Goal: Transaction & Acquisition: Purchase product/service

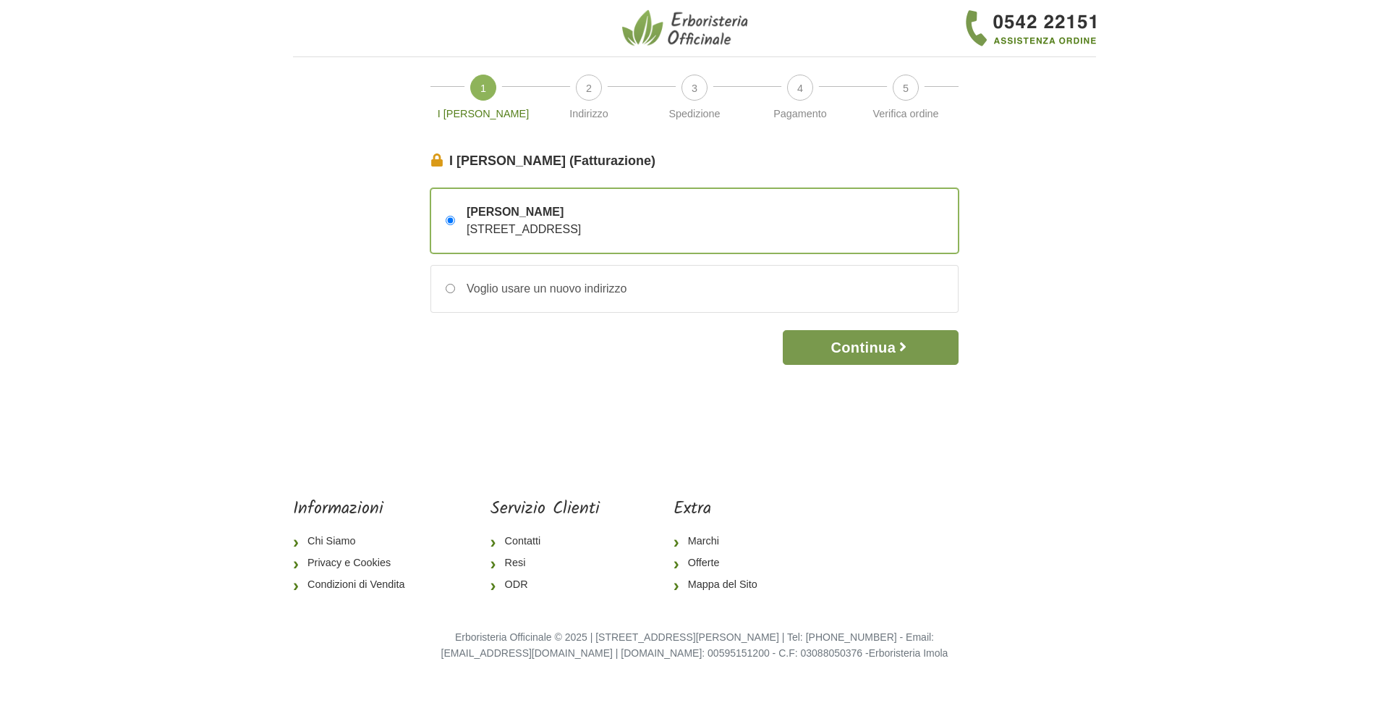
click at [886, 353] on button "Continua" at bounding box center [871, 347] width 176 height 35
click at [889, 357] on button "Continua" at bounding box center [871, 347] width 176 height 35
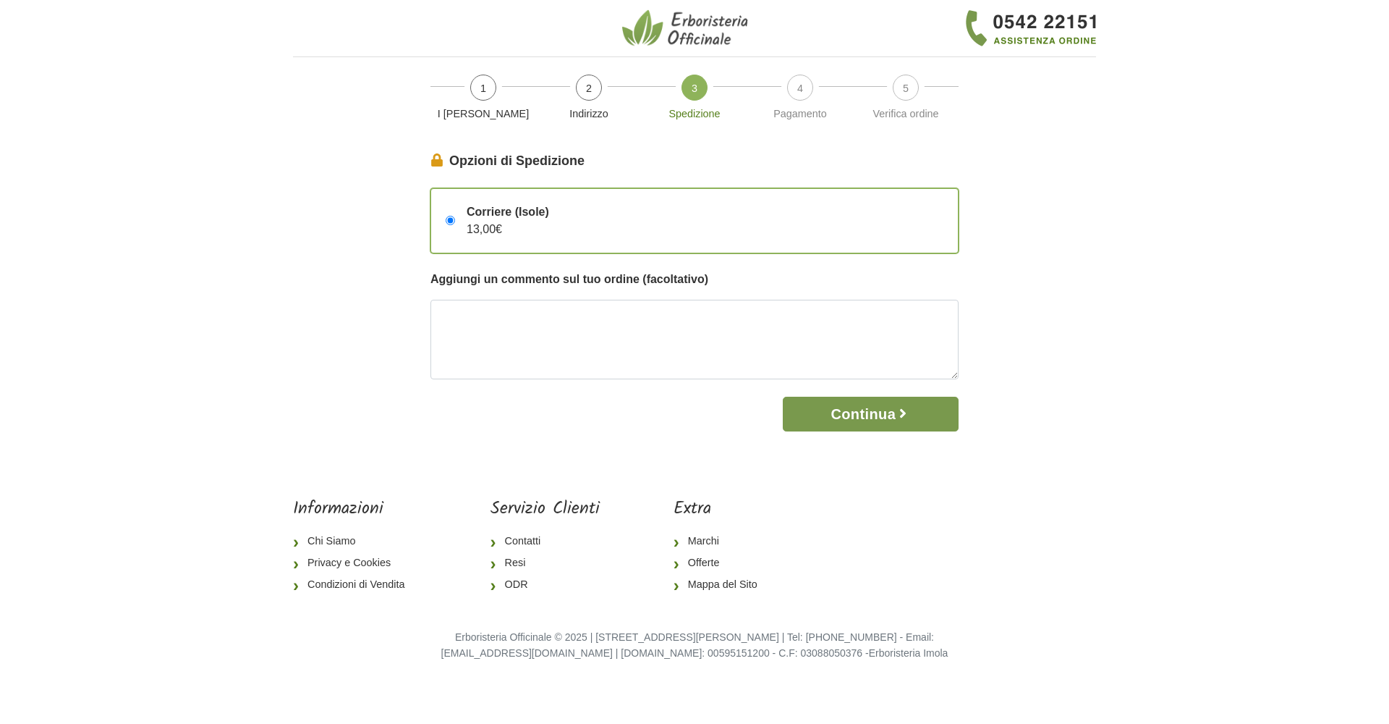
click at [907, 405] on button "Continua" at bounding box center [871, 414] width 176 height 35
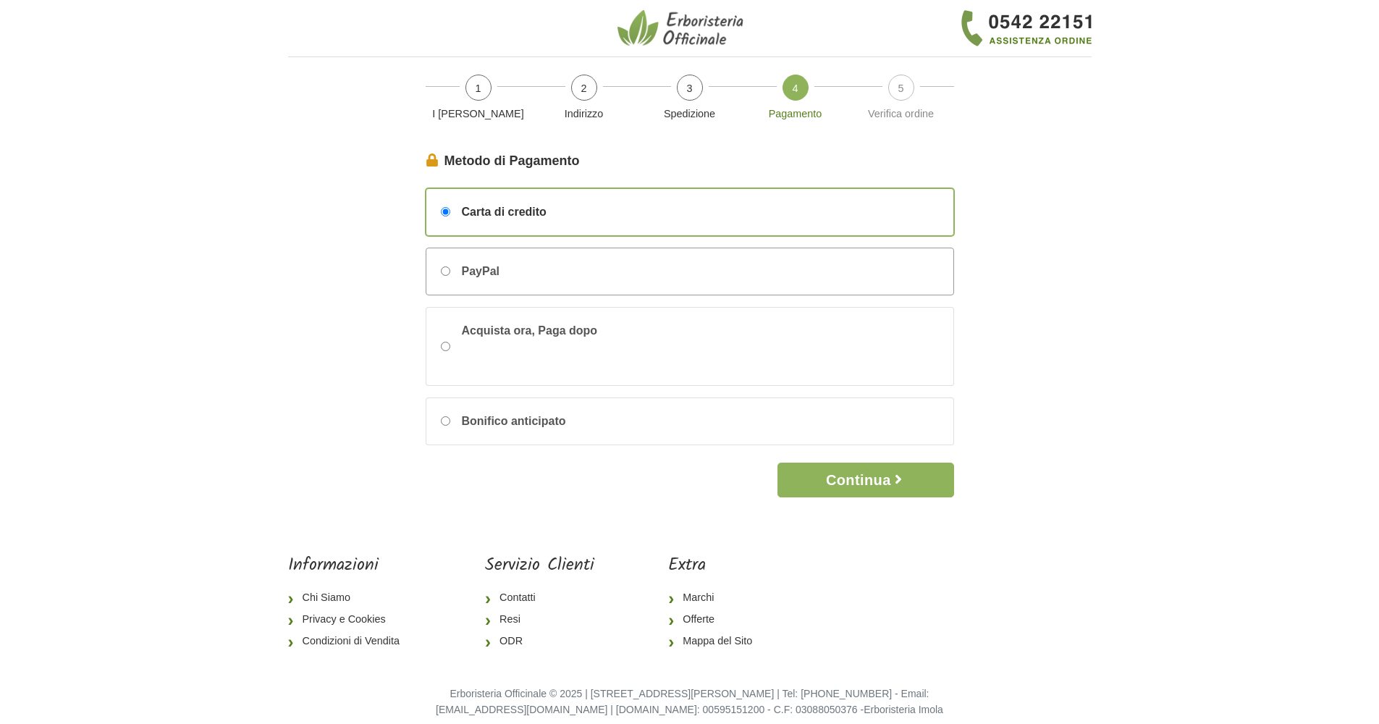
click at [635, 261] on div "PayPal" at bounding box center [689, 271] width 527 height 46
click at [450, 266] on input "PayPal" at bounding box center [445, 270] width 9 height 9
radio input "true"
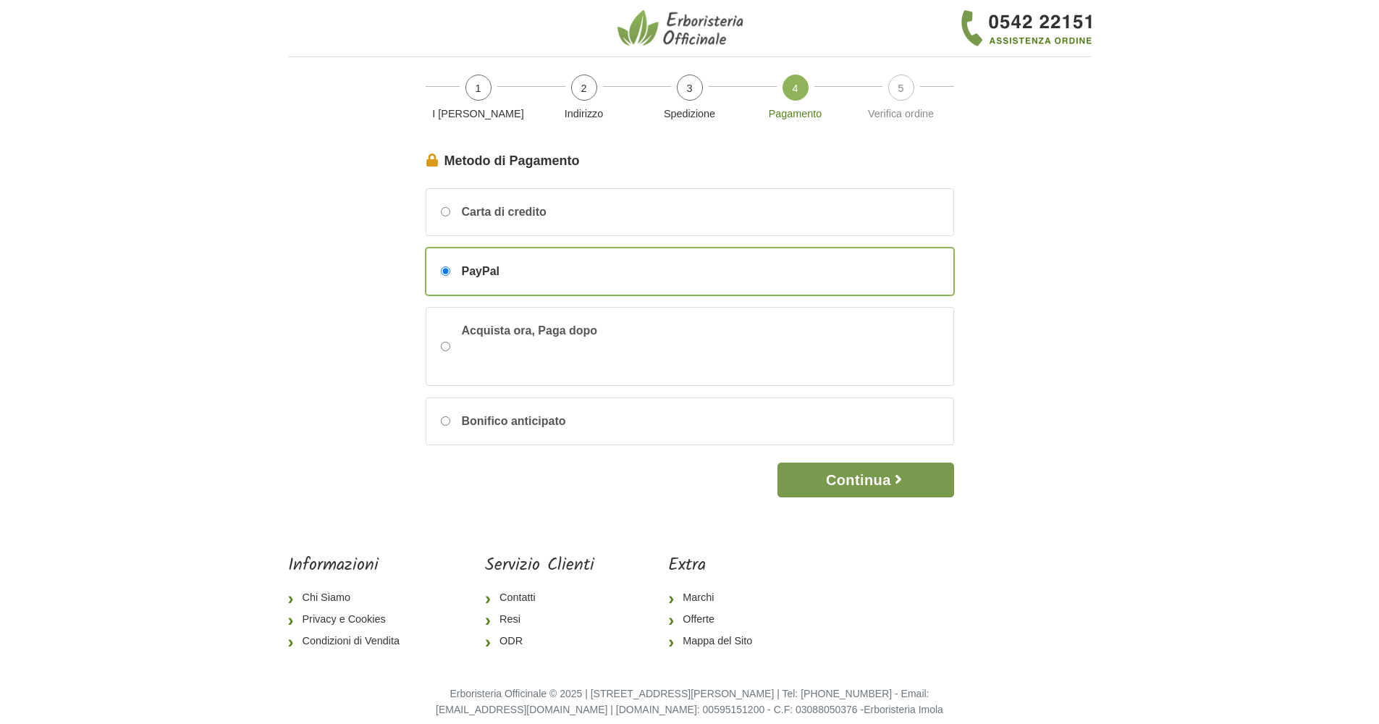
click at [817, 477] on button "Continua" at bounding box center [865, 479] width 176 height 35
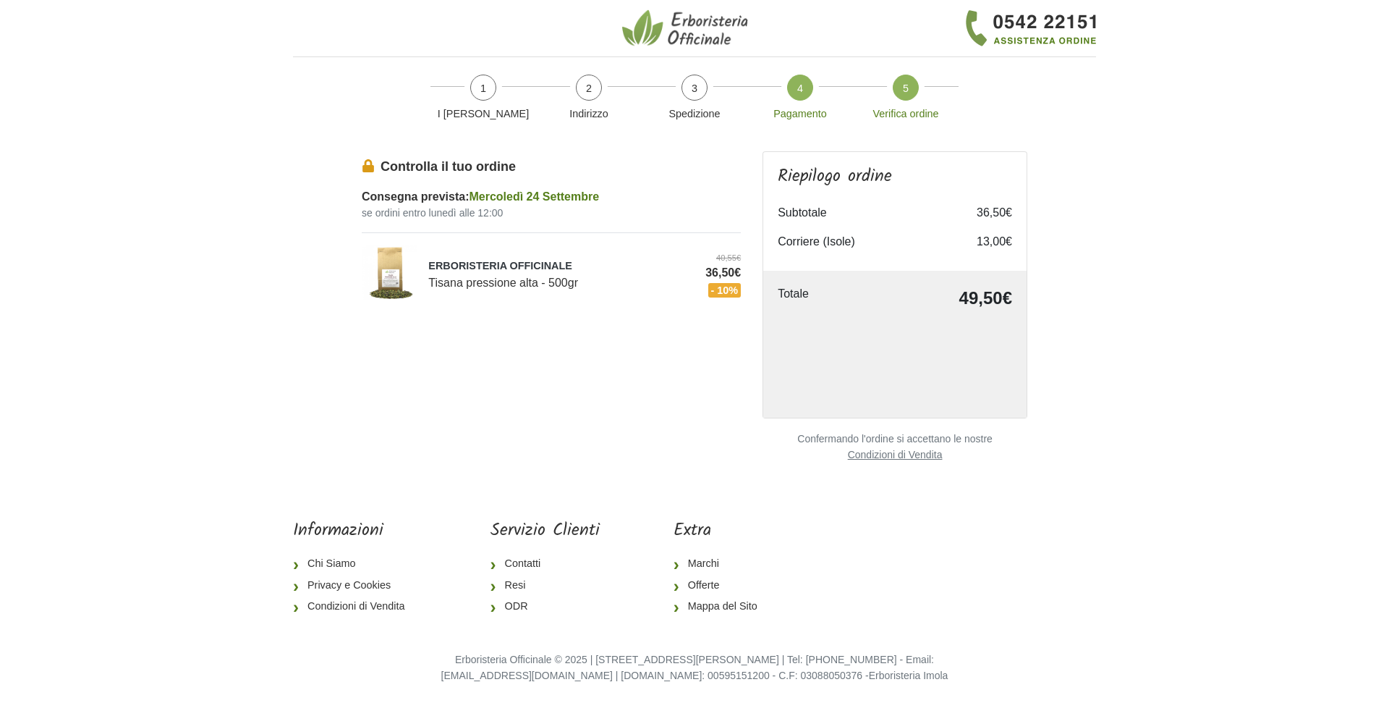
click at [807, 82] on span "4" at bounding box center [800, 88] width 26 height 26
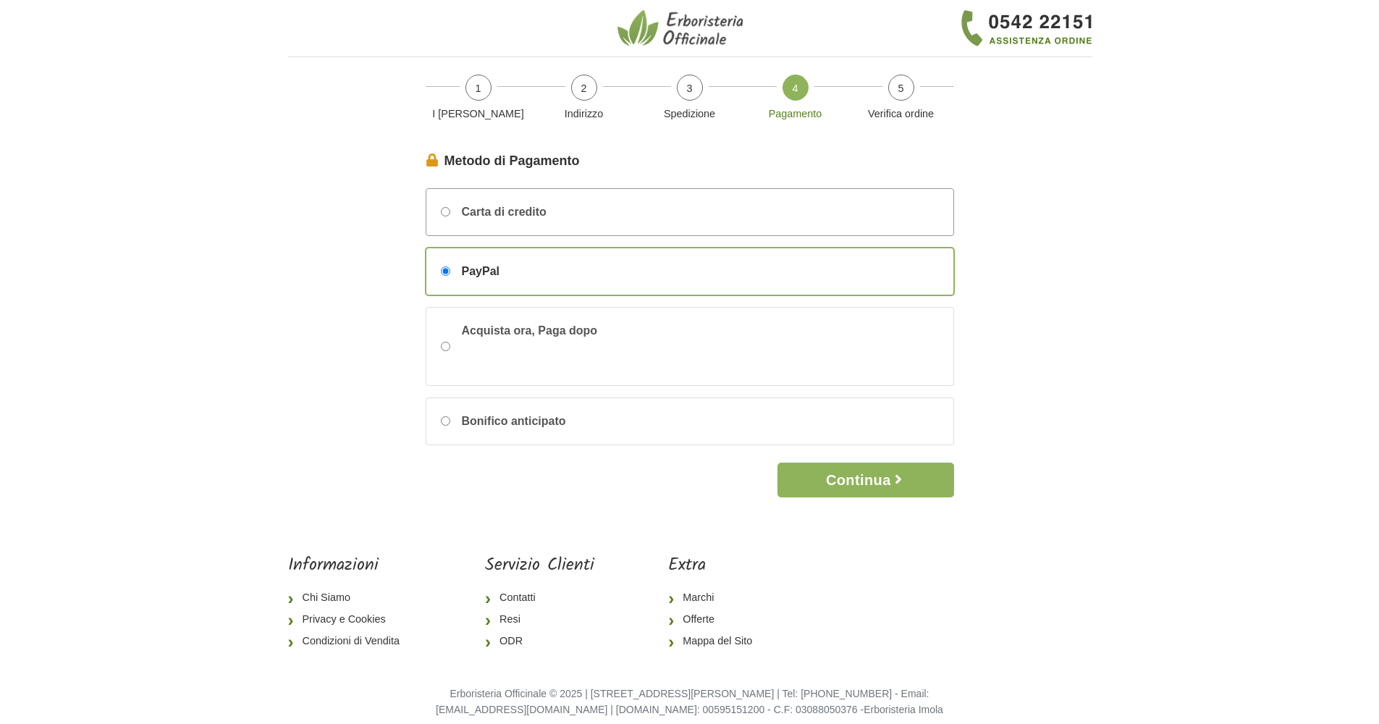
click at [605, 233] on div "Carta di credito" at bounding box center [689, 212] width 527 height 46
click at [450, 216] on input "Carta di credito" at bounding box center [445, 211] width 9 height 9
radio input "true"
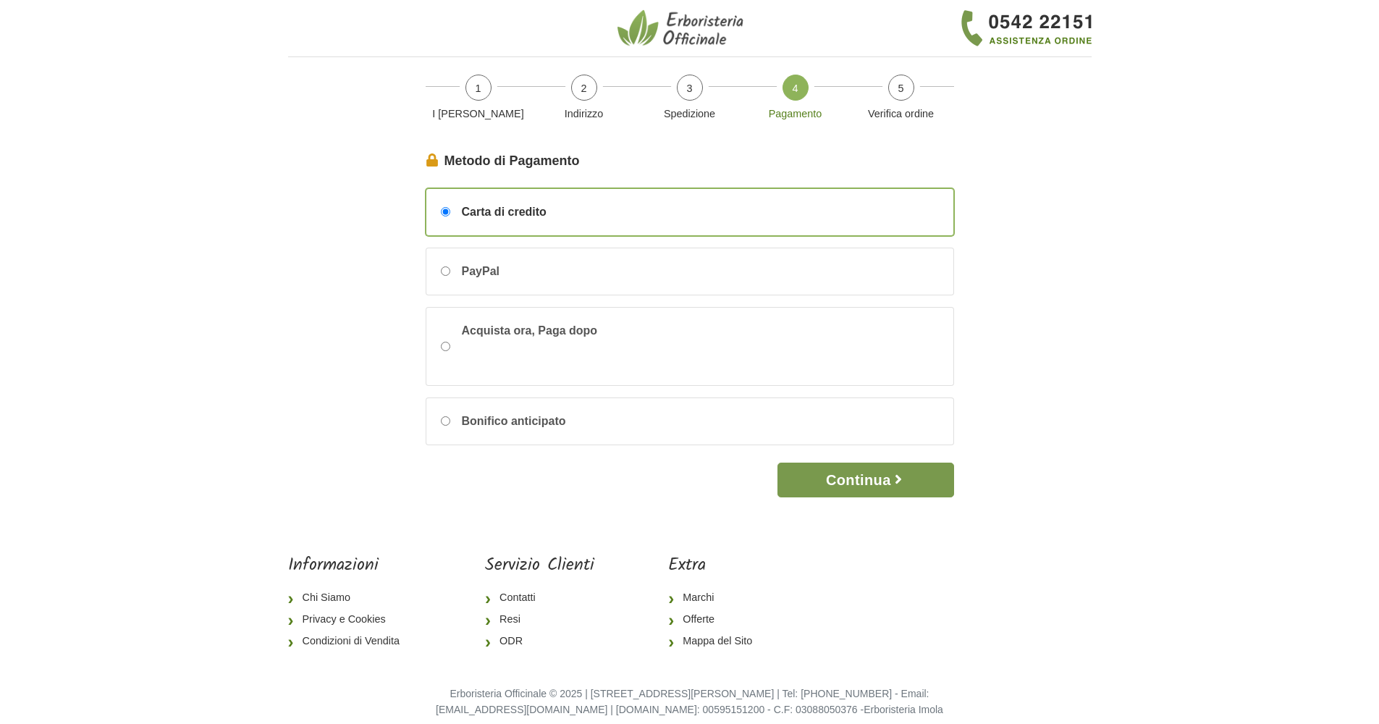
click at [801, 476] on button "Continua" at bounding box center [865, 479] width 176 height 35
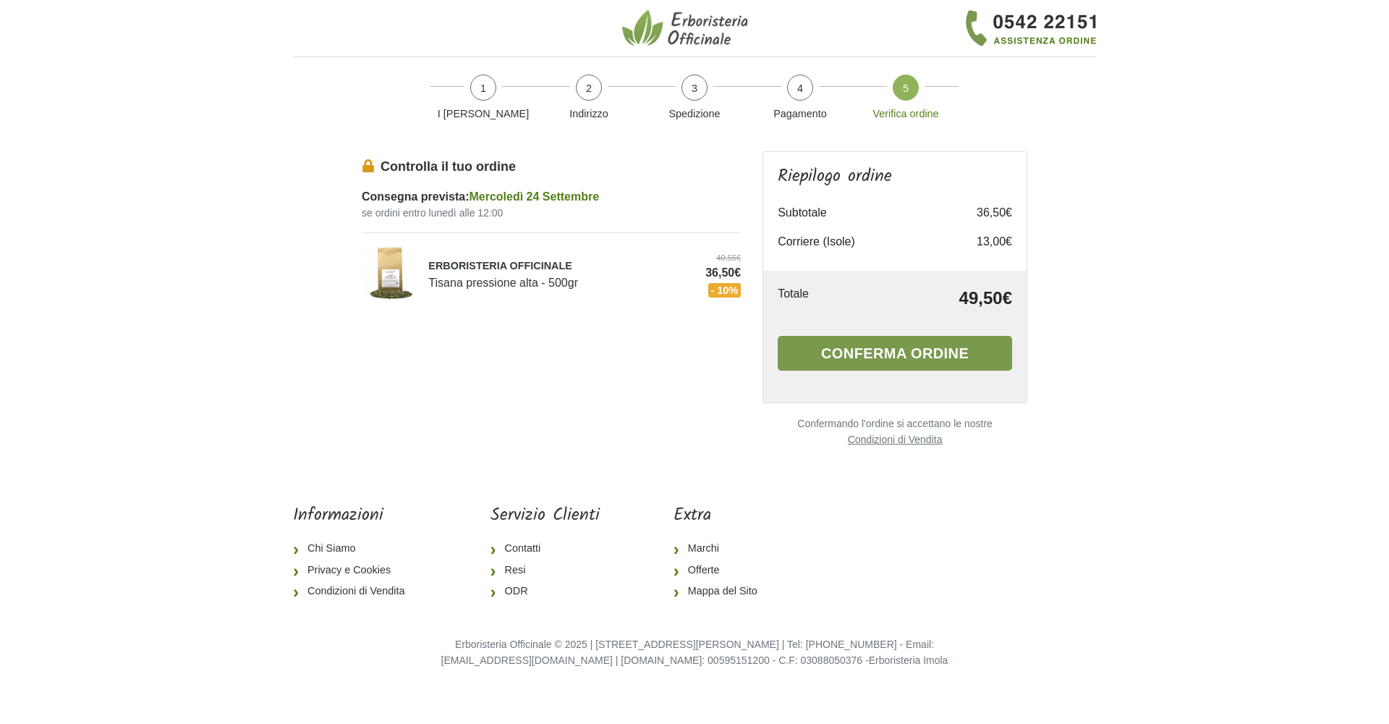
click at [873, 366] on button "Conferma ordine" at bounding box center [895, 353] width 234 height 35
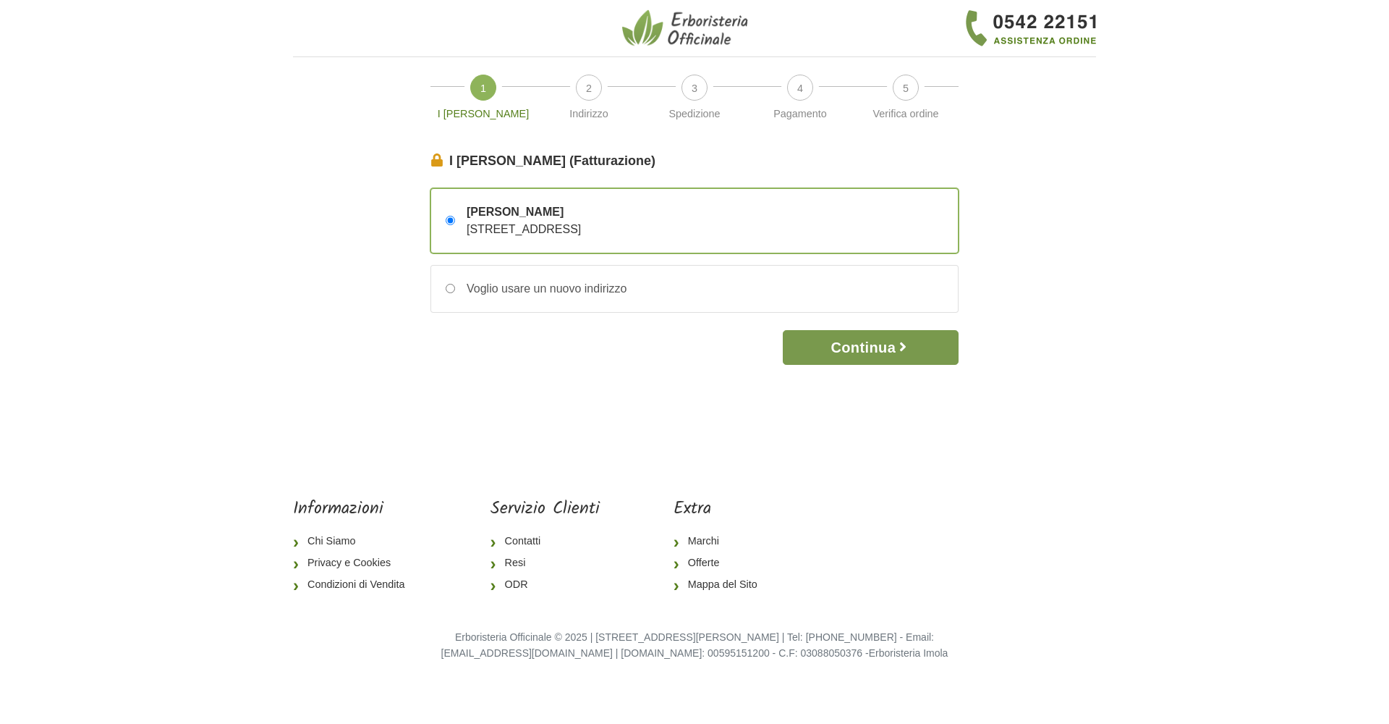
click at [839, 336] on button "Continua" at bounding box center [871, 347] width 176 height 35
click at [868, 355] on button "Continua" at bounding box center [871, 347] width 176 height 35
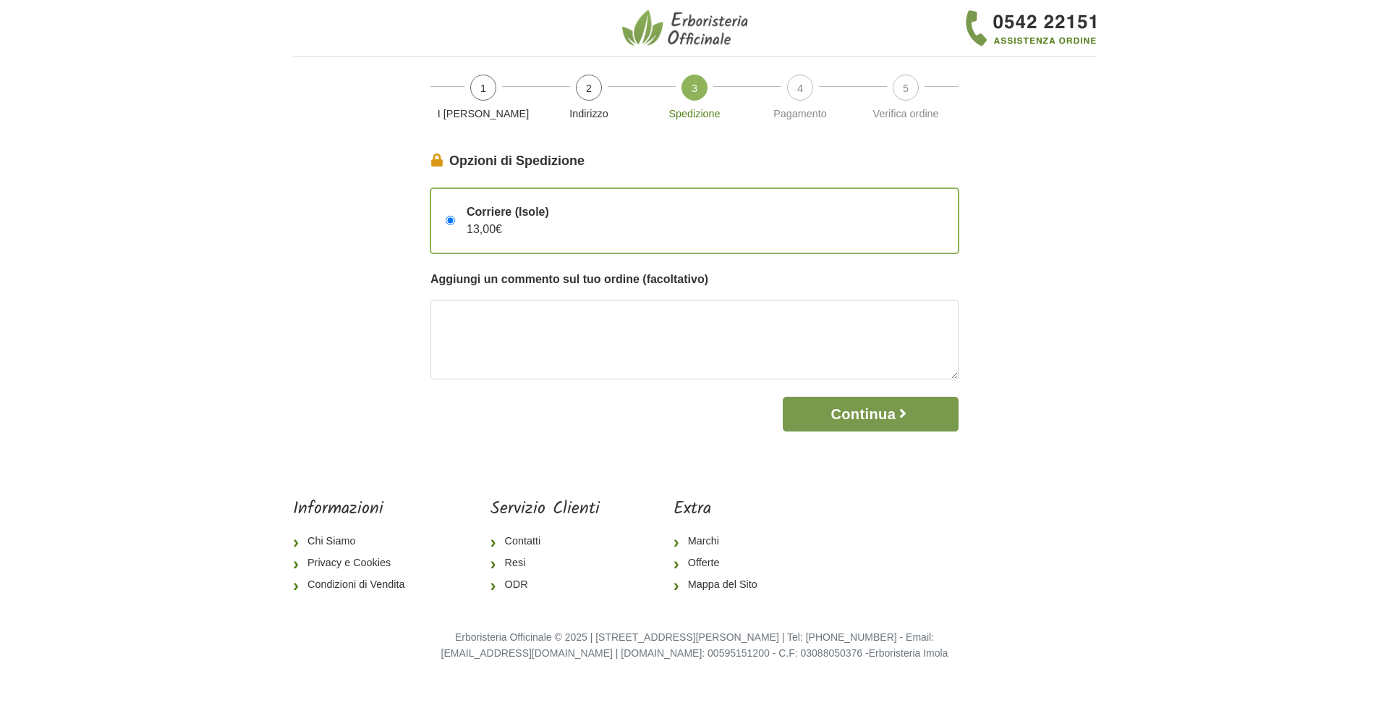
click at [839, 399] on button "Continua" at bounding box center [871, 414] width 176 height 35
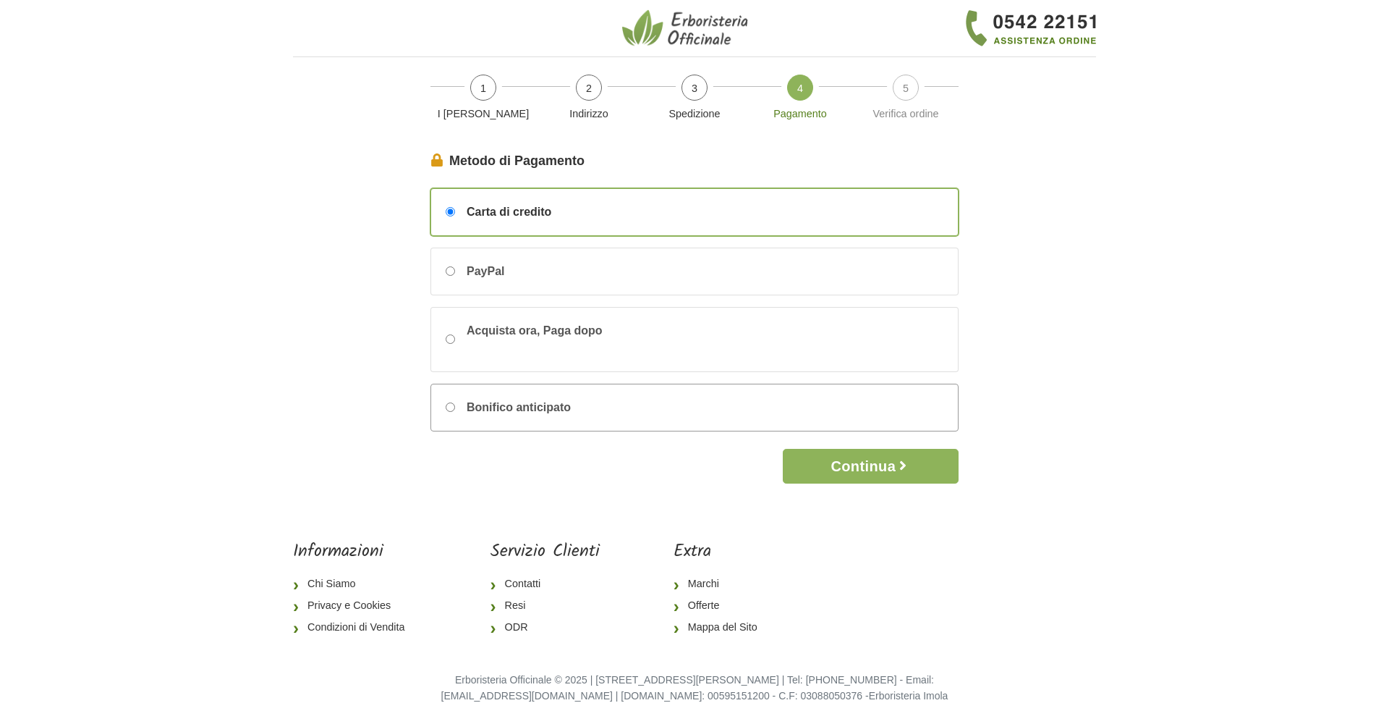
click at [842, 413] on div "Bonifico anticipato" at bounding box center [694, 407] width 527 height 46
click at [455, 412] on input "Bonifico anticipato" at bounding box center [450, 406] width 9 height 9
radio input "true"
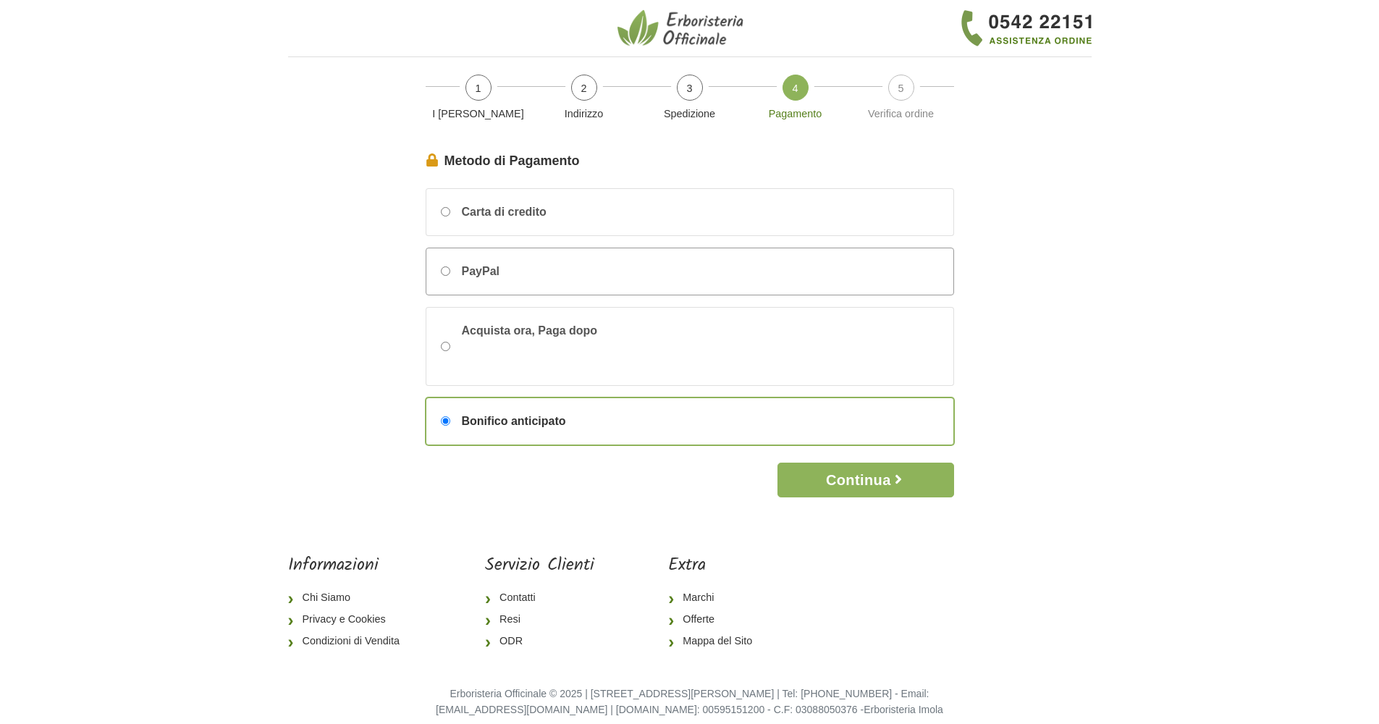
click at [567, 260] on div "PayPal" at bounding box center [689, 271] width 527 height 46
click at [450, 266] on input "PayPal" at bounding box center [445, 270] width 9 height 9
radio input "true"
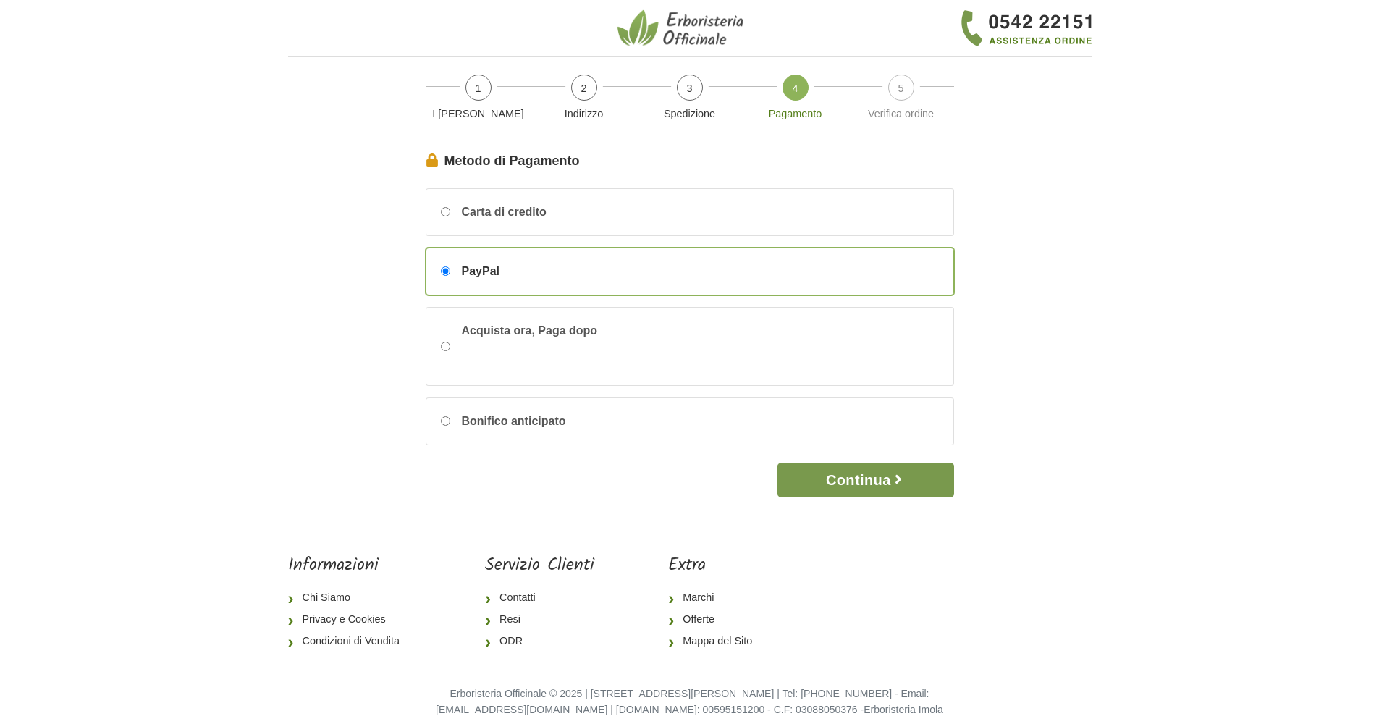
click at [850, 473] on button "Continua" at bounding box center [865, 479] width 176 height 35
